Goal: Task Accomplishment & Management: Complete application form

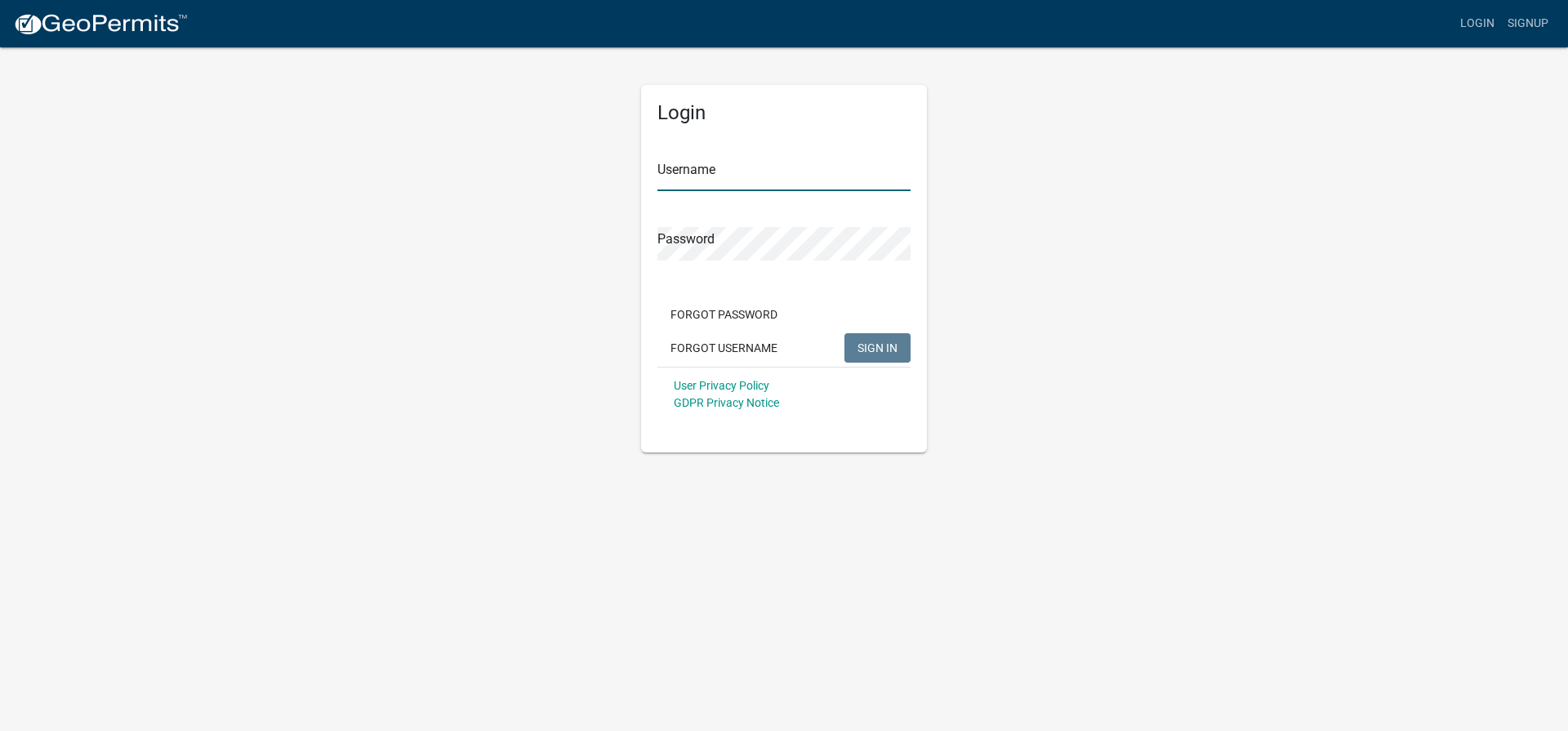
type input "stevemiller"
click at [882, 352] on span "SIGN IN" at bounding box center [877, 347] width 40 height 13
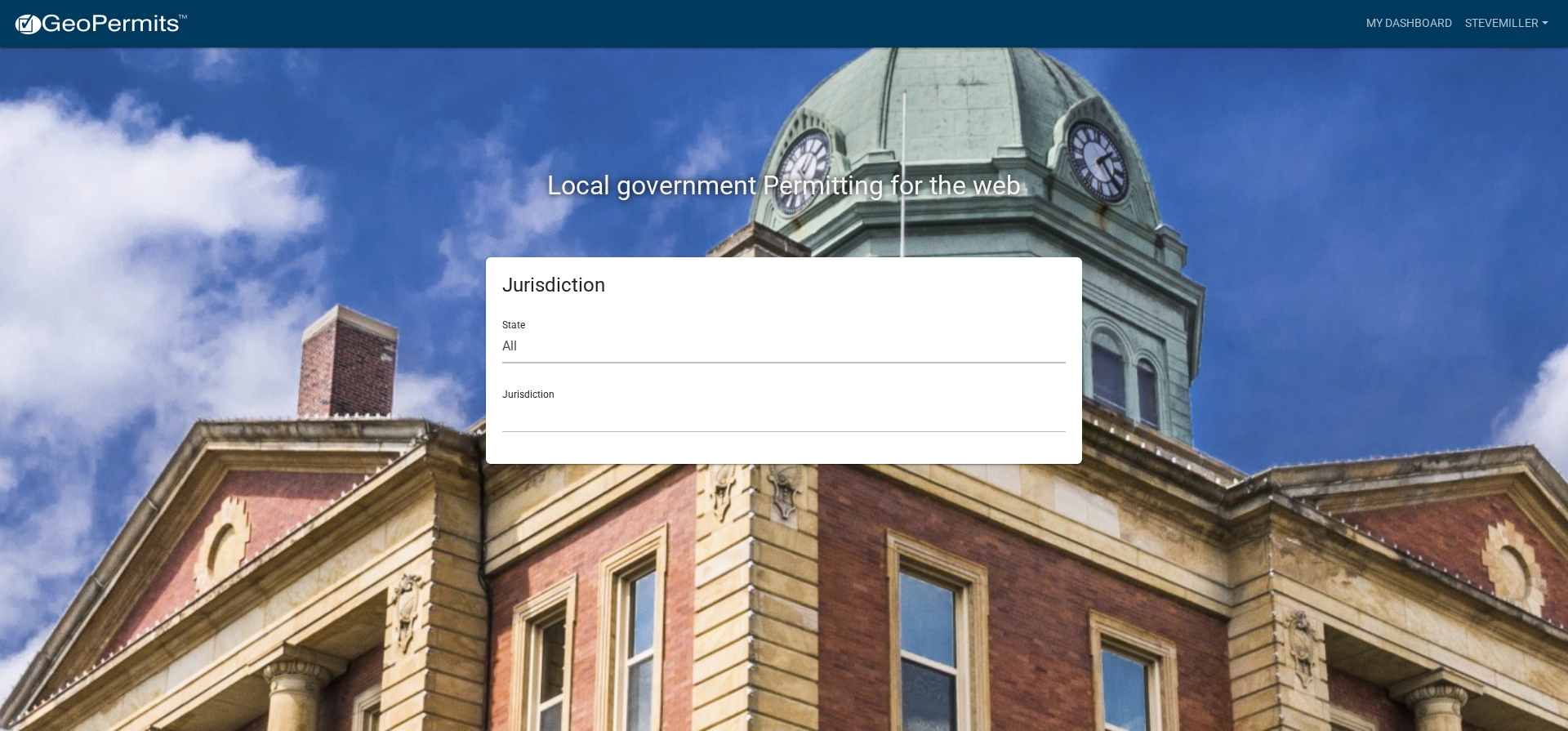
click at [710, 350] on select "All [US_STATE] [US_STATE] [US_STATE] [US_STATE] [US_STATE] [US_STATE] [US_STATE…" at bounding box center [784, 347] width 563 height 34
select select "[US_STATE]"
click at [502, 330] on select "All [US_STATE] [US_STATE] [US_STATE] [US_STATE] [US_STATE] [US_STATE] [US_STATE…" at bounding box center [784, 347] width 563 height 34
click at [583, 417] on select "[GEOGRAPHIC_DATA], [US_STATE][PERSON_NAME][GEOGRAPHIC_DATA], [US_STATE][PERSON_…" at bounding box center [784, 416] width 563 height 34
click at [547, 417] on select "[GEOGRAPHIC_DATA], [US_STATE][PERSON_NAME][GEOGRAPHIC_DATA], [US_STATE][PERSON_…" at bounding box center [784, 416] width 563 height 34
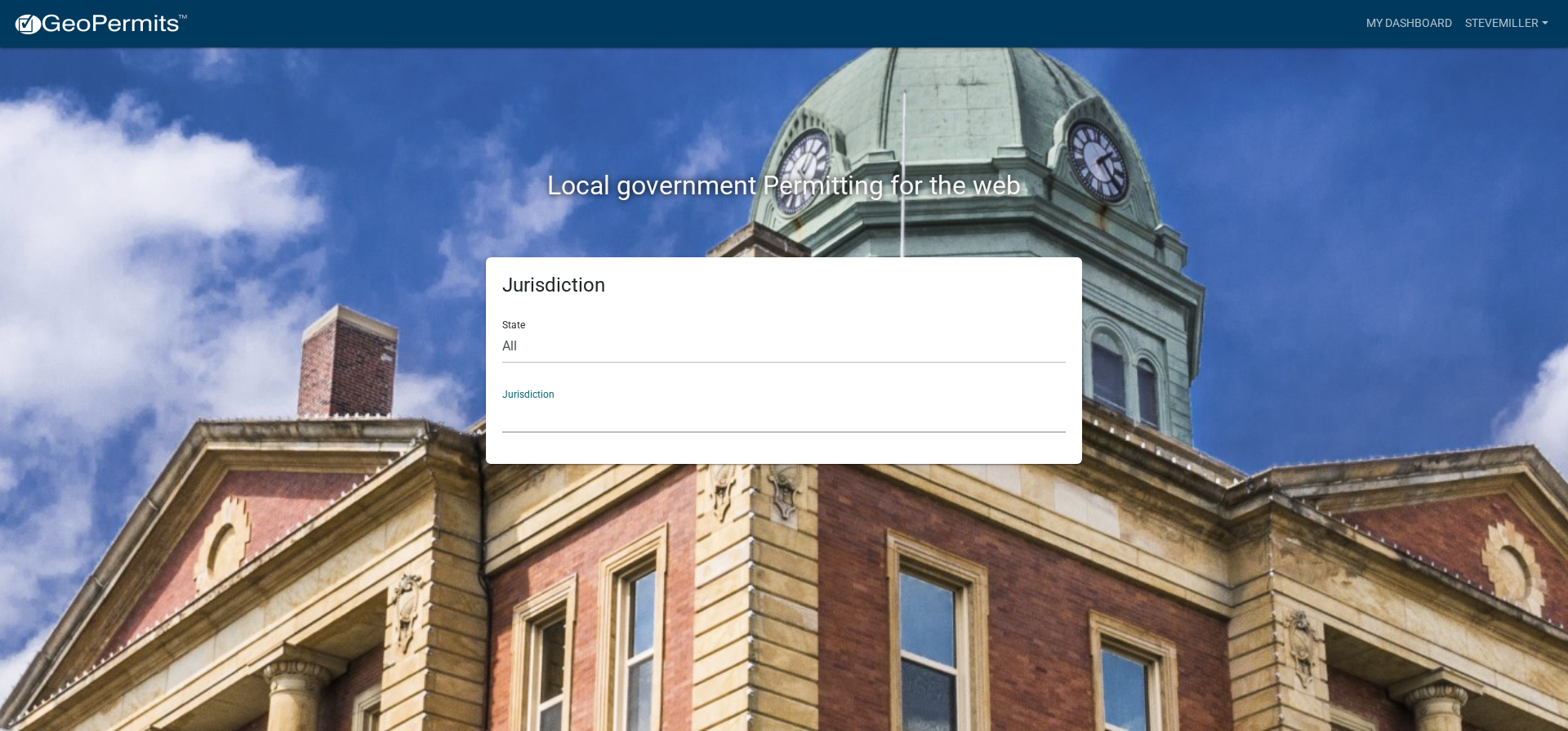
click at [552, 422] on select "[GEOGRAPHIC_DATA], [US_STATE][PERSON_NAME][GEOGRAPHIC_DATA], [US_STATE][PERSON_…" at bounding box center [784, 416] width 563 height 34
click at [558, 348] on select "All [US_STATE] [US_STATE] [US_STATE] [US_STATE] [US_STATE] [US_STATE] [US_STATE…" at bounding box center [784, 347] width 563 height 34
click at [502, 330] on select "All [US_STATE] [US_STATE] [US_STATE] [US_STATE] [US_STATE] [US_STATE] [US_STATE…" at bounding box center [784, 347] width 563 height 34
click at [541, 420] on select "[GEOGRAPHIC_DATA], [US_STATE][PERSON_NAME][GEOGRAPHIC_DATA], [US_STATE][PERSON_…" at bounding box center [784, 416] width 563 height 34
click at [577, 699] on div "Local government Permitting for the web Jurisdiction State All [US_STATE] [US_S…" at bounding box center [784, 366] width 1568 height 731
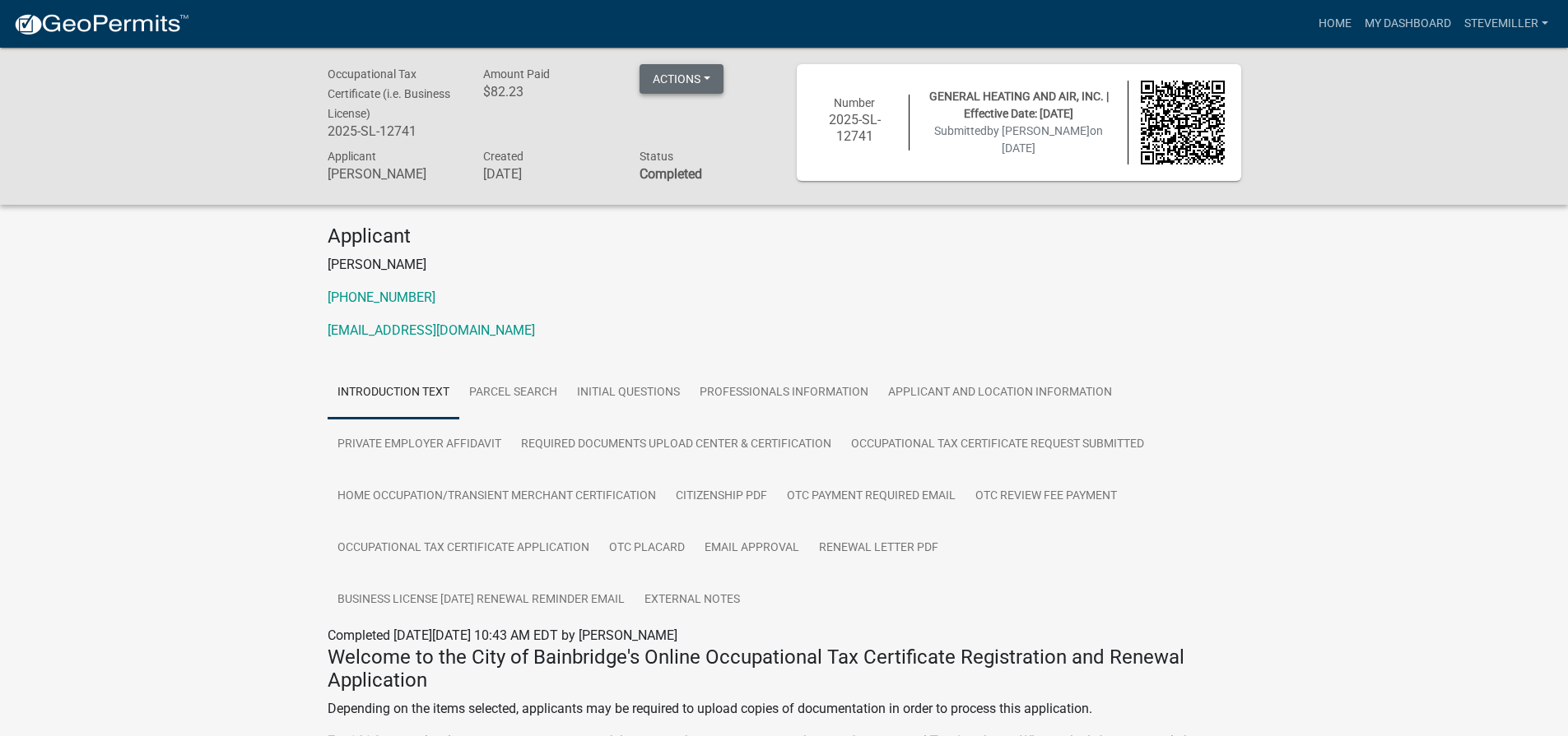
click at [678, 77] on button "Actions" at bounding box center [682, 79] width 84 height 30
click at [681, 200] on link "Renew" at bounding box center [706, 201] width 132 height 40
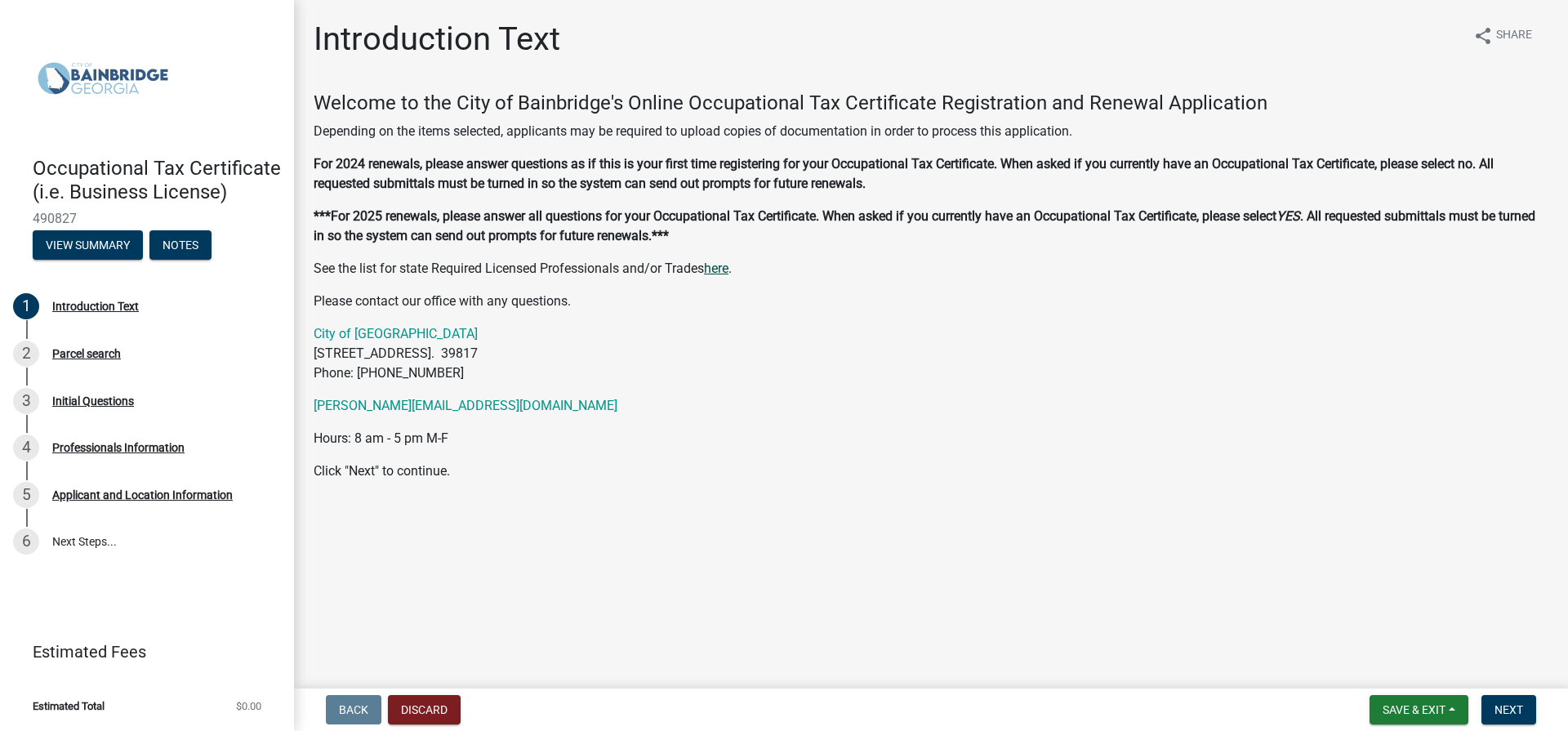
click at [723, 269] on link "here" at bounding box center [716, 268] width 24 height 16
